Goal: Information Seeking & Learning: Compare options

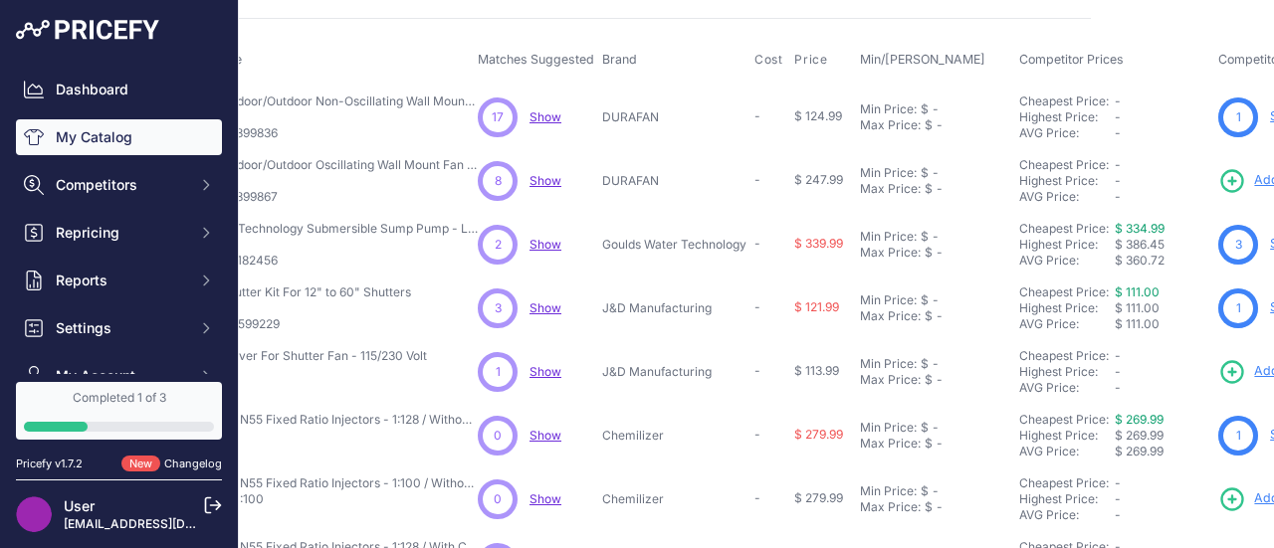
scroll to position [72, 0]
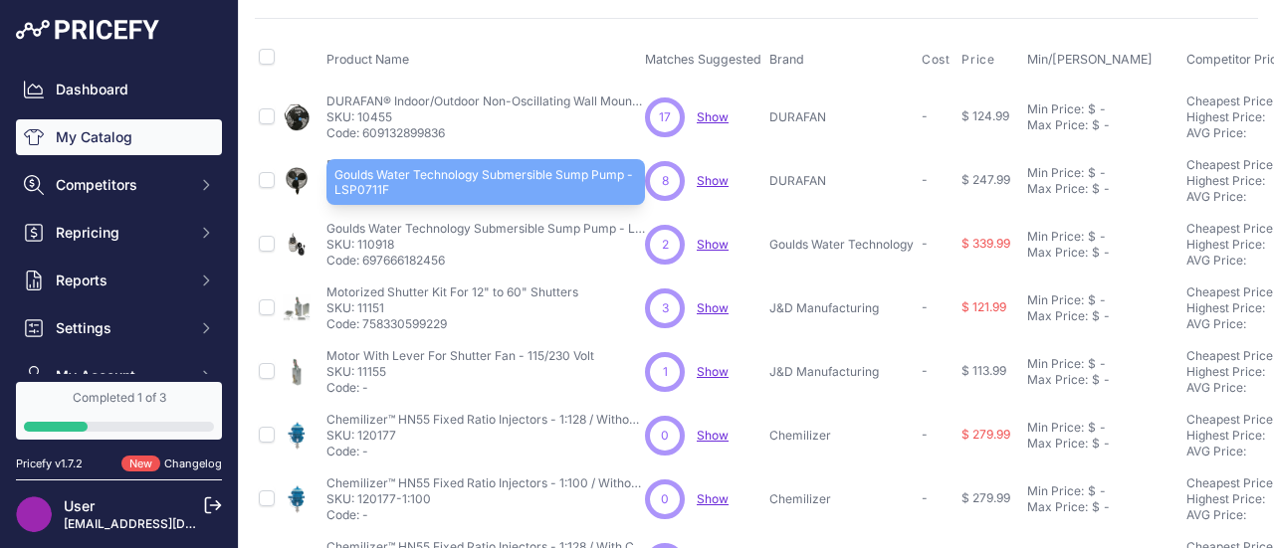
click at [508, 228] on p "Goulds Water Technology Submersible Sump Pump - LSP0711F" at bounding box center [485, 229] width 318 height 16
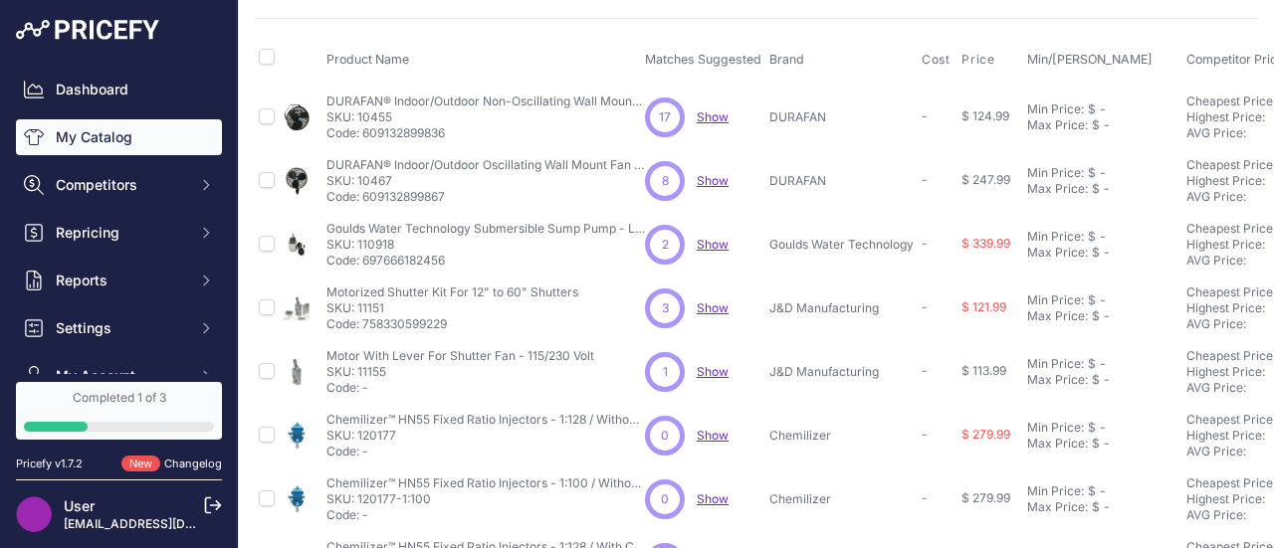
click at [714, 237] on span "Show" at bounding box center [713, 244] width 32 height 15
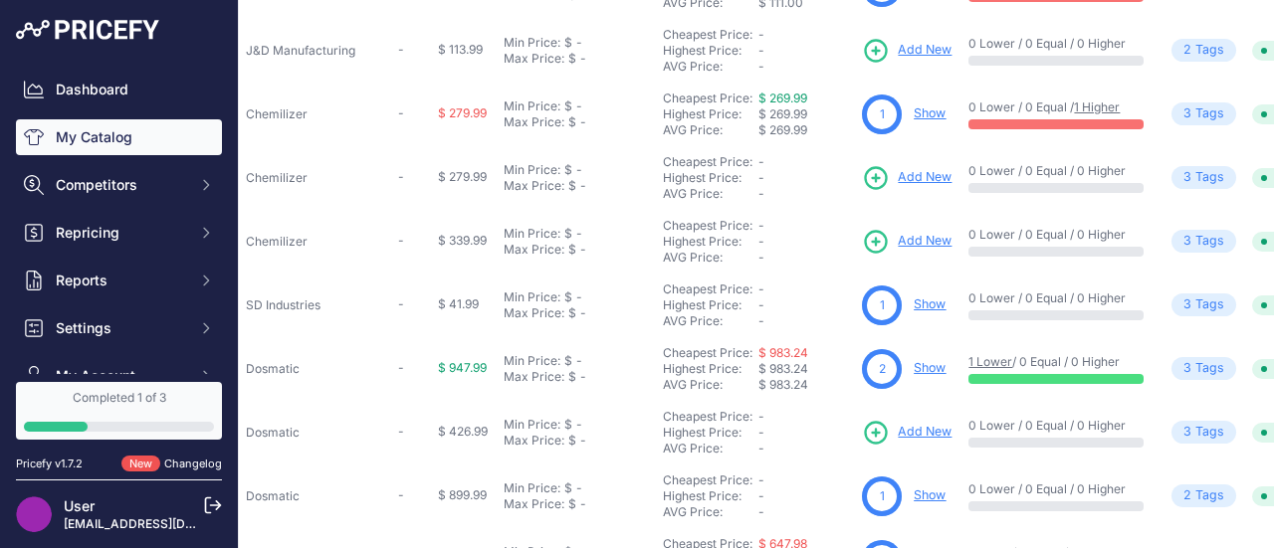
scroll to position [393, 542]
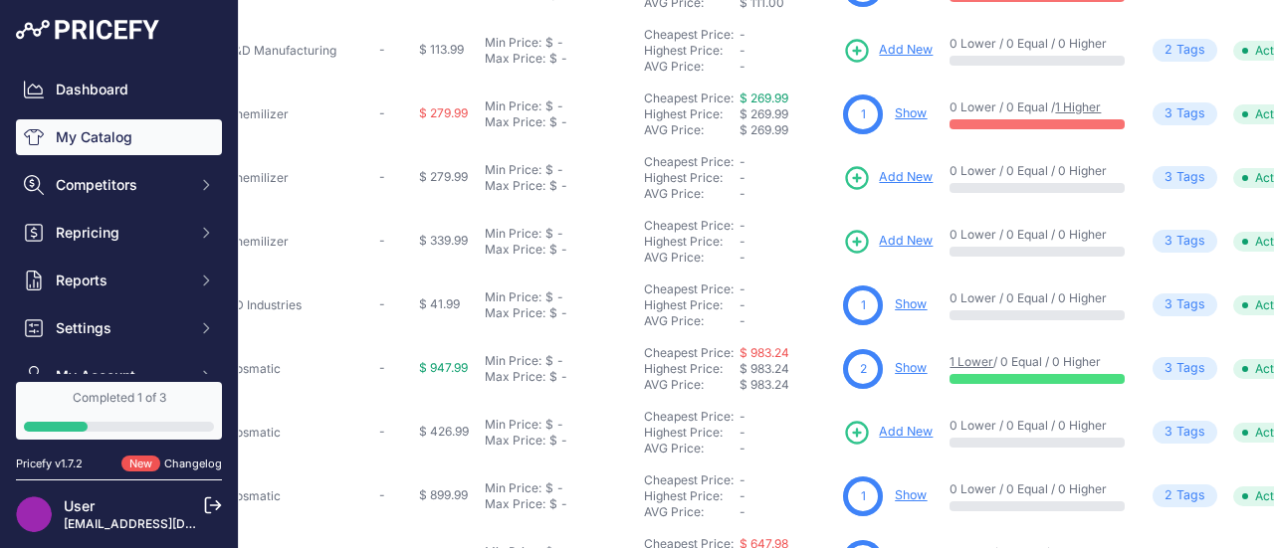
click at [910, 366] on link "Show" at bounding box center [911, 367] width 32 height 15
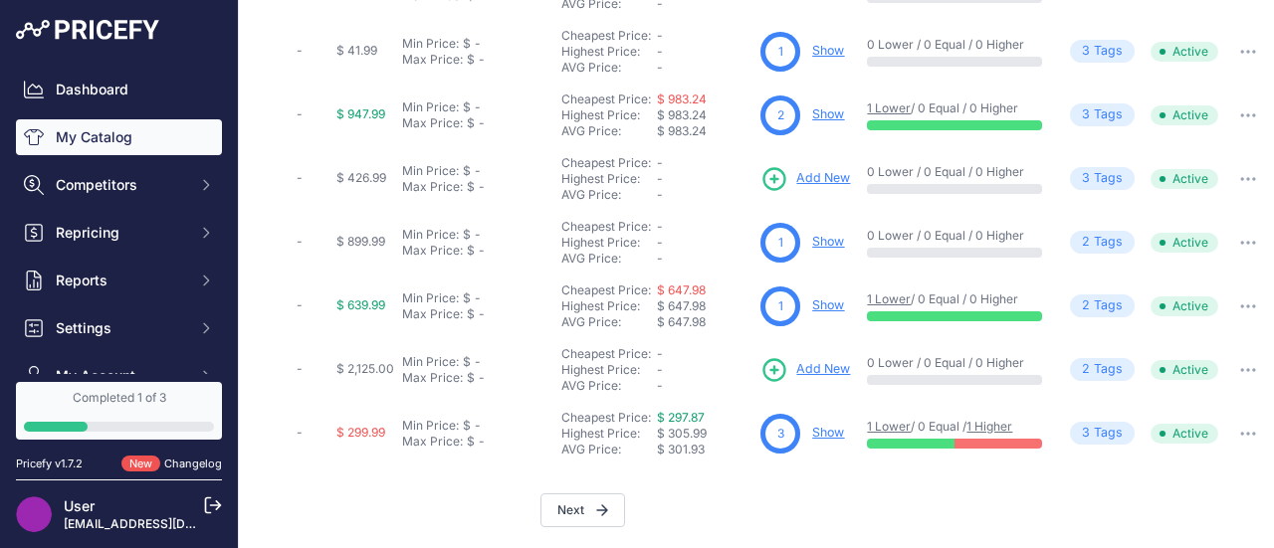
scroll to position [659, 641]
click at [814, 425] on link "Show" at bounding box center [828, 432] width 32 height 15
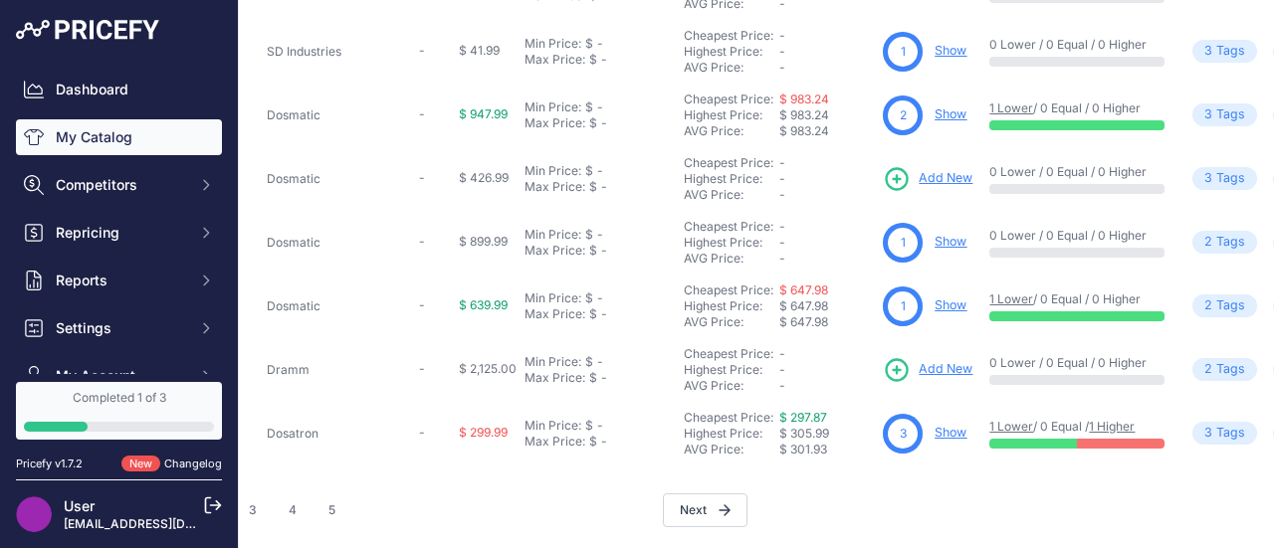
scroll to position [659, 515]
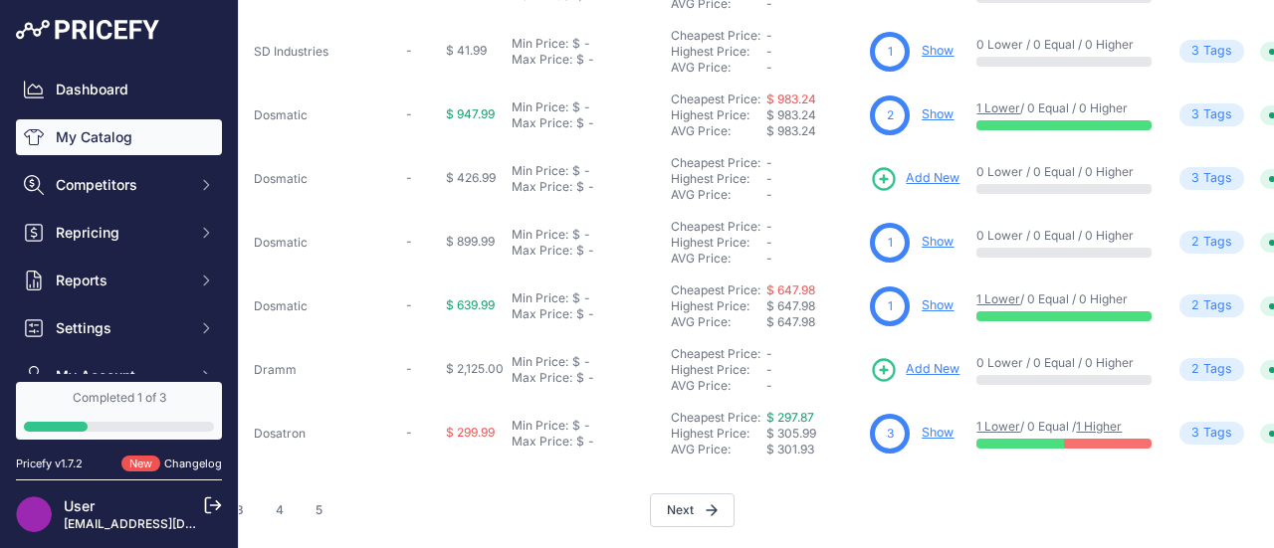
click at [941, 425] on link "Show" at bounding box center [937, 432] width 32 height 15
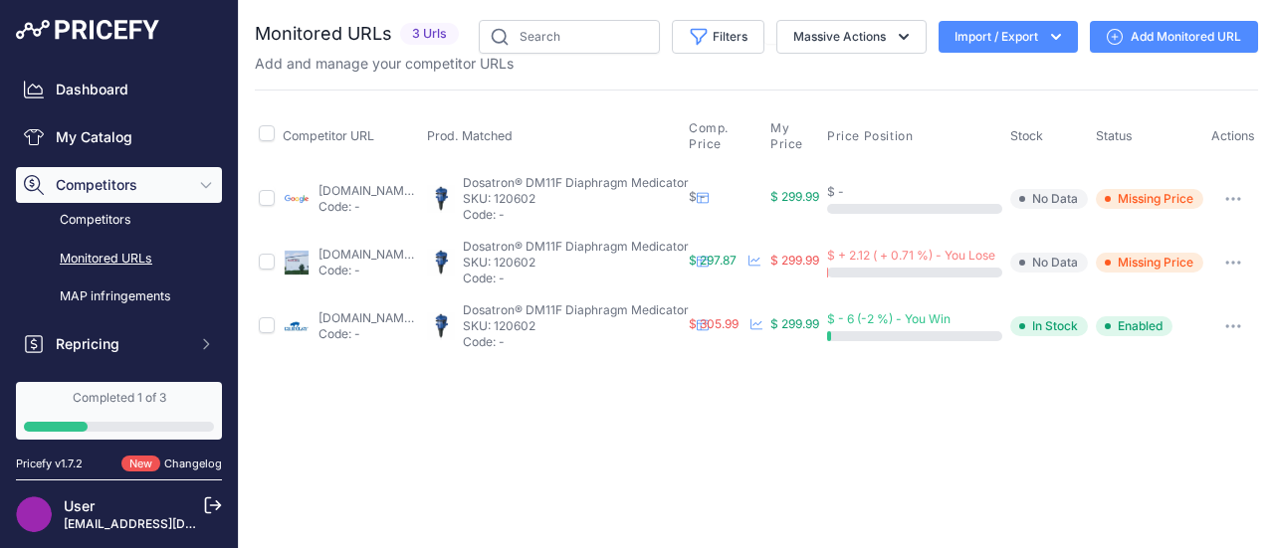
click at [400, 252] on link "[DOMAIN_NAME][URL]" at bounding box center [382, 254] width 128 height 15
click at [414, 315] on link "[DOMAIN_NAME][URL]" at bounding box center [382, 317] width 128 height 15
